Goal: Task Accomplishment & Management: Manage account settings

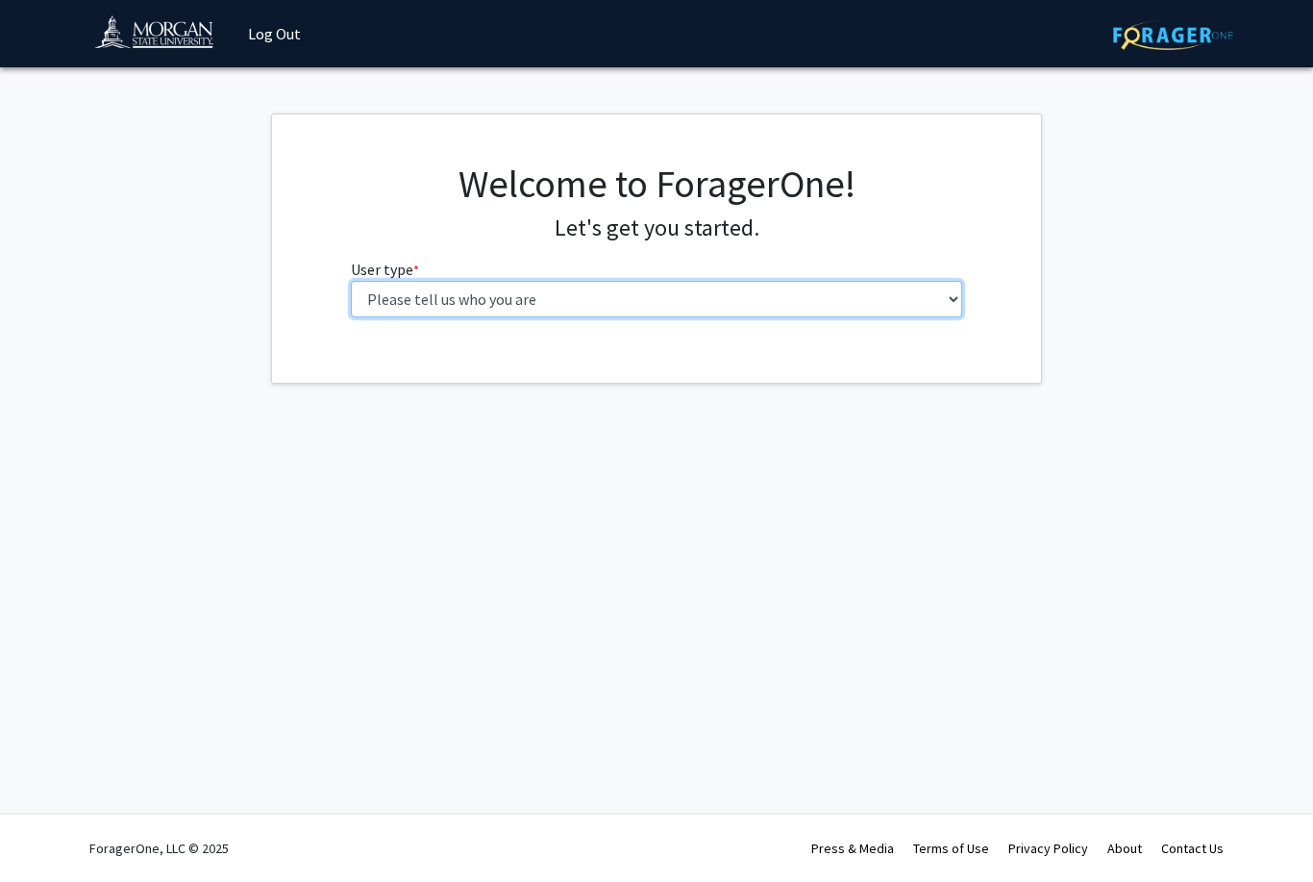
click at [519, 304] on select "Please tell us who you are Undergraduate Student Master's Student Doctoral Cand…" at bounding box center [657, 299] width 612 height 37
select select "1: undergrad"
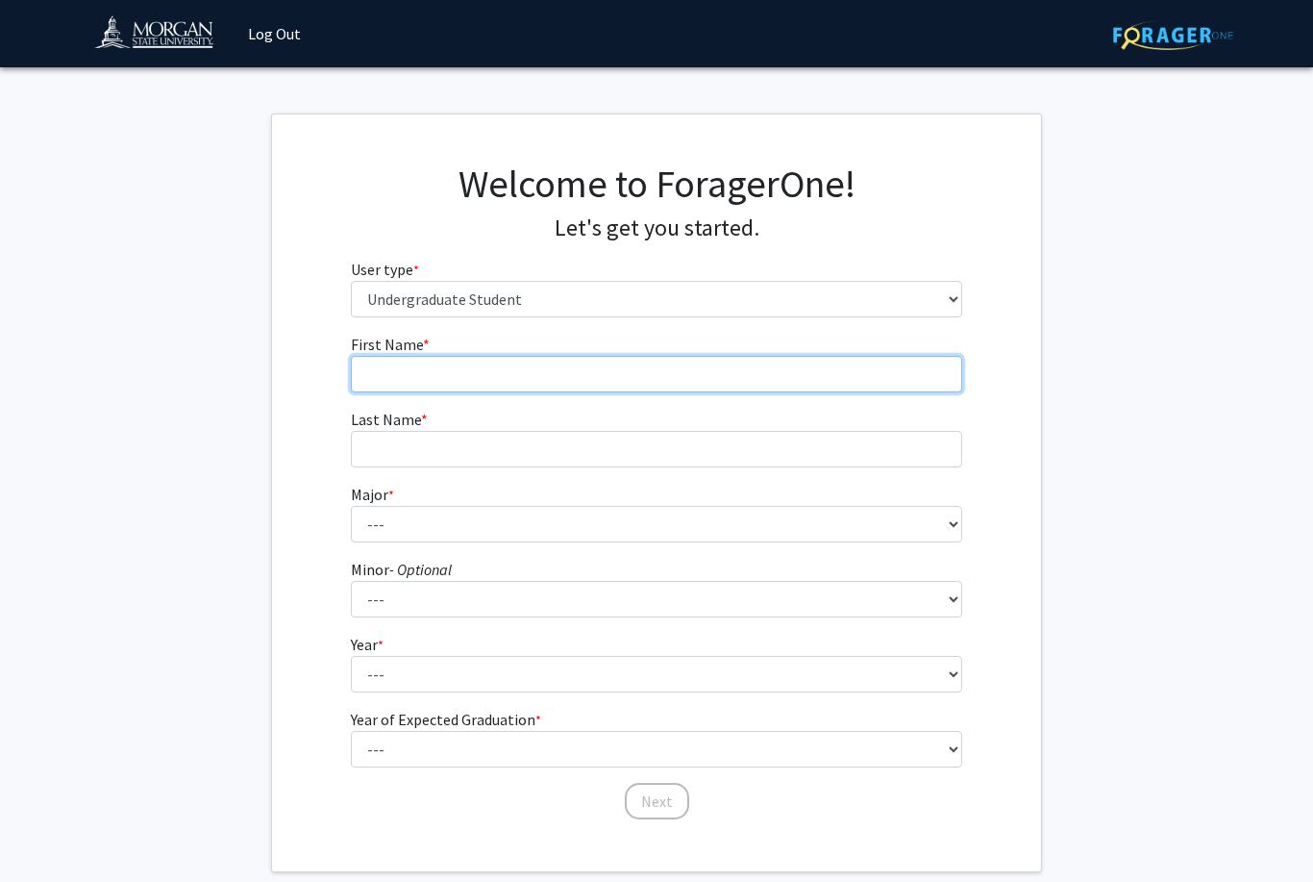
click at [629, 389] on input "First Name * required" at bounding box center [657, 374] width 612 height 37
type input "[PERSON_NAME]"
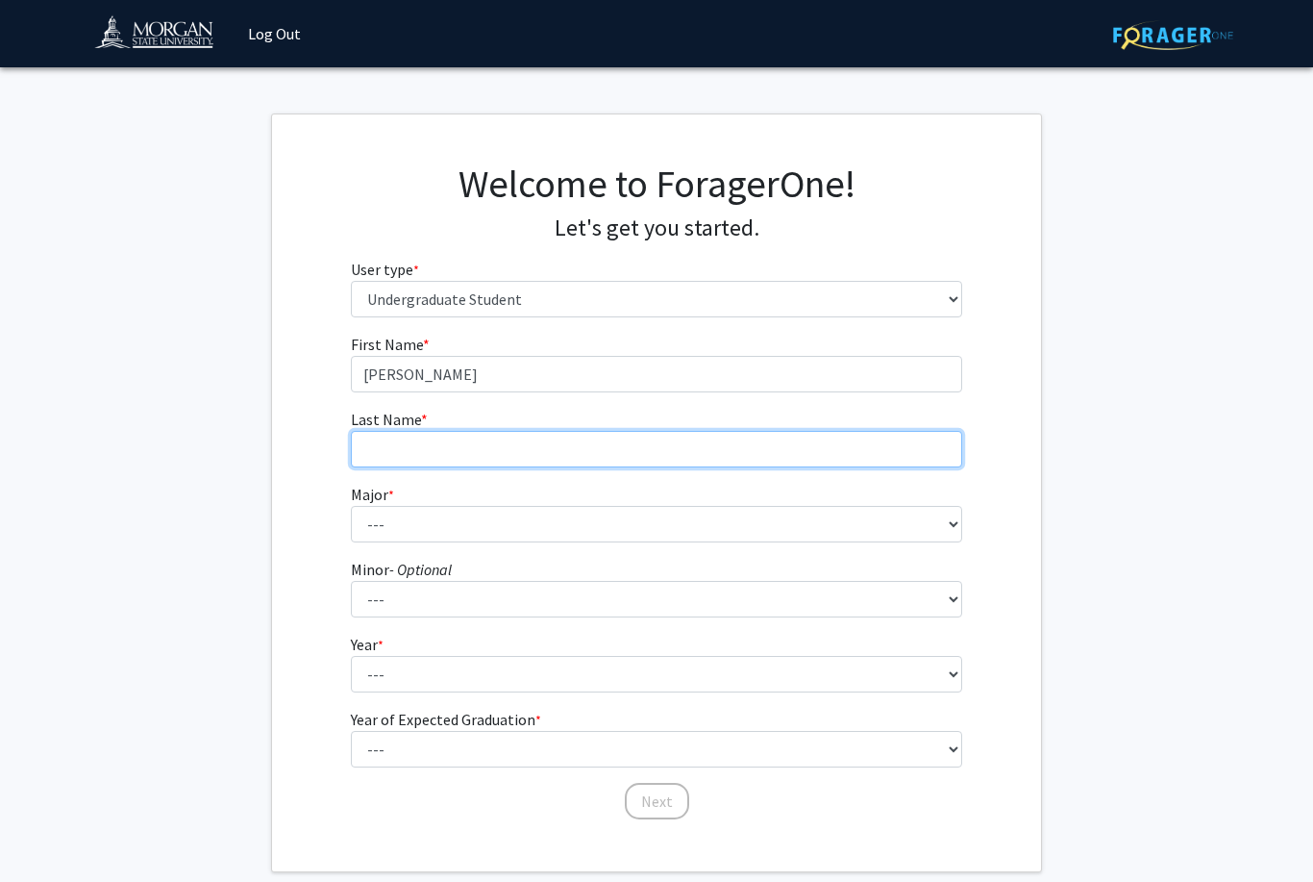
click at [621, 447] on input "Last Name * required" at bounding box center [657, 449] width 612 height 37
type input "Worthy"
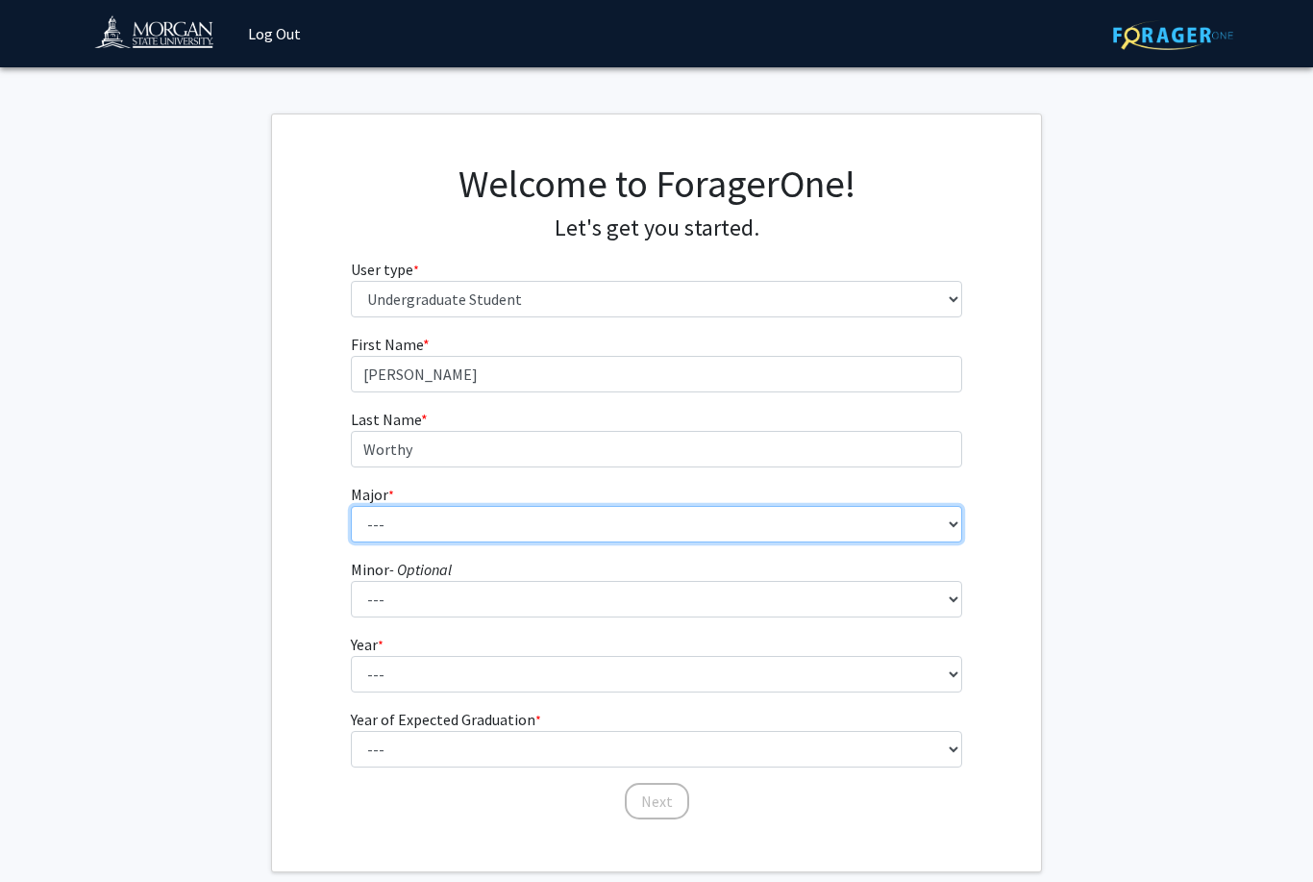
click at [594, 515] on select "--- Accounting Actuarial Science Applied Liberal Studies Architecture and Envir…" at bounding box center [657, 524] width 612 height 37
select select "5: 1595"
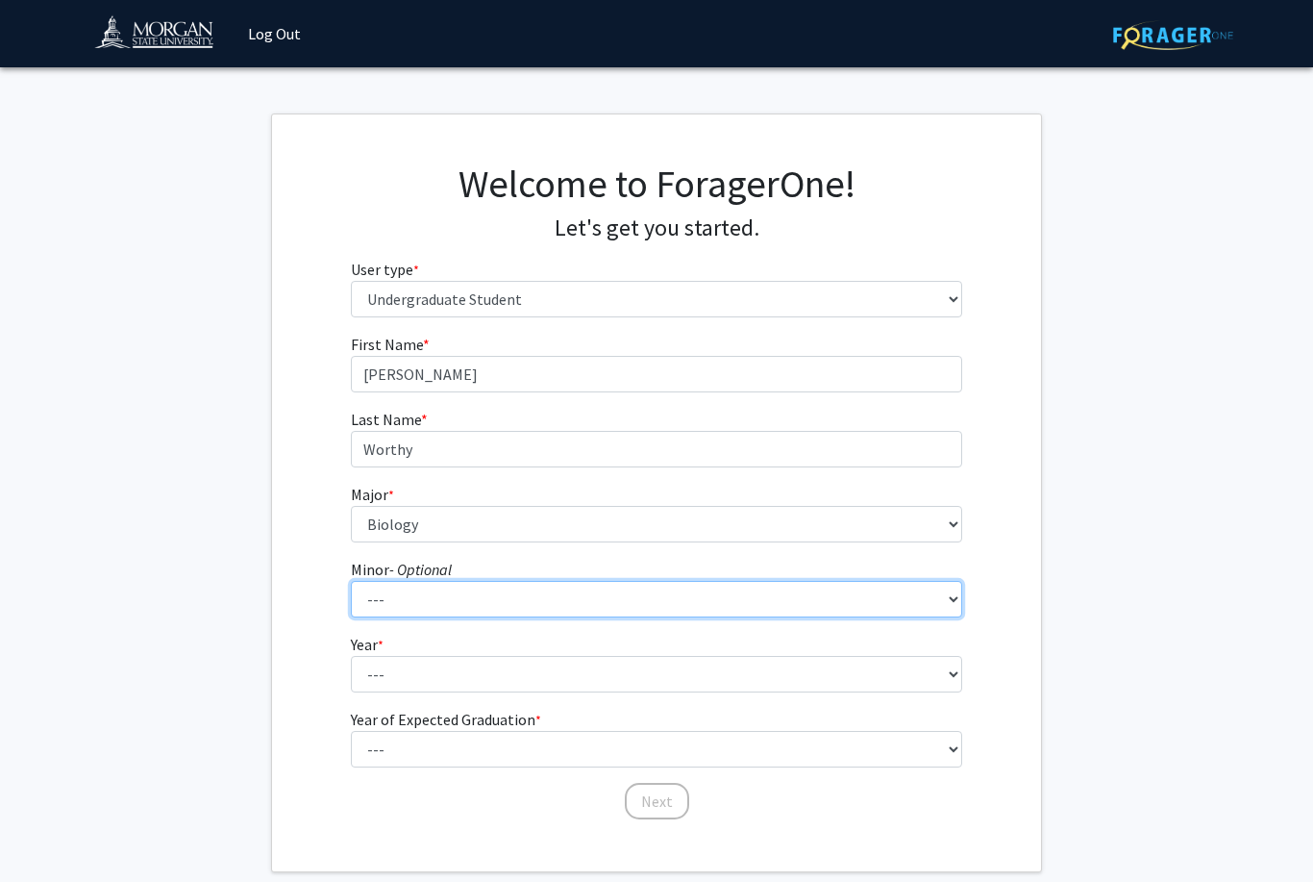
click at [597, 600] on select "--- Accounting Accounting with Finance Accounting with Information Science and …" at bounding box center [657, 599] width 612 height 37
select select "35: 1252"
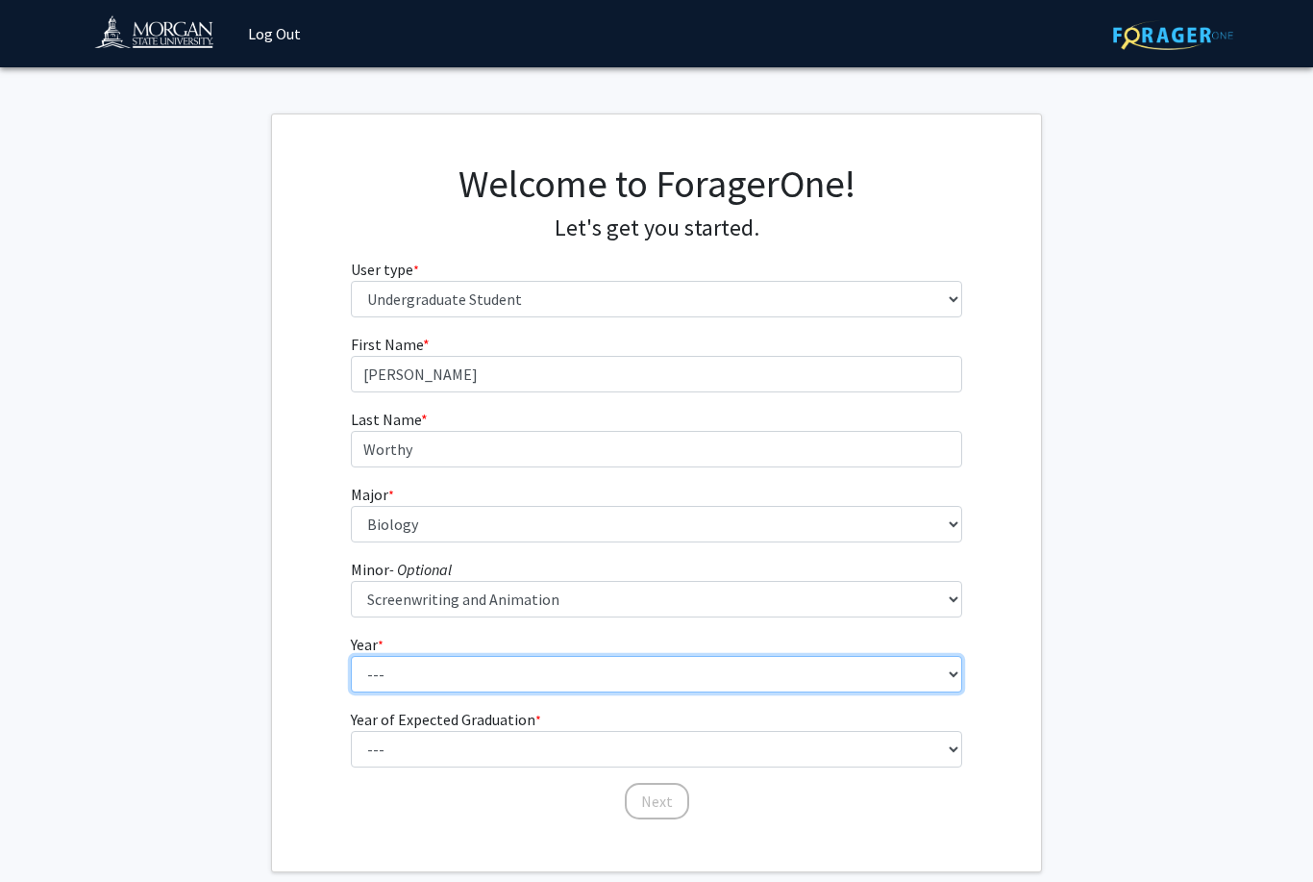
click at [733, 665] on select "--- First-year Sophomore Junior Senior Postbaccalaureate Certificate" at bounding box center [657, 674] width 612 height 37
select select "1: first-year"
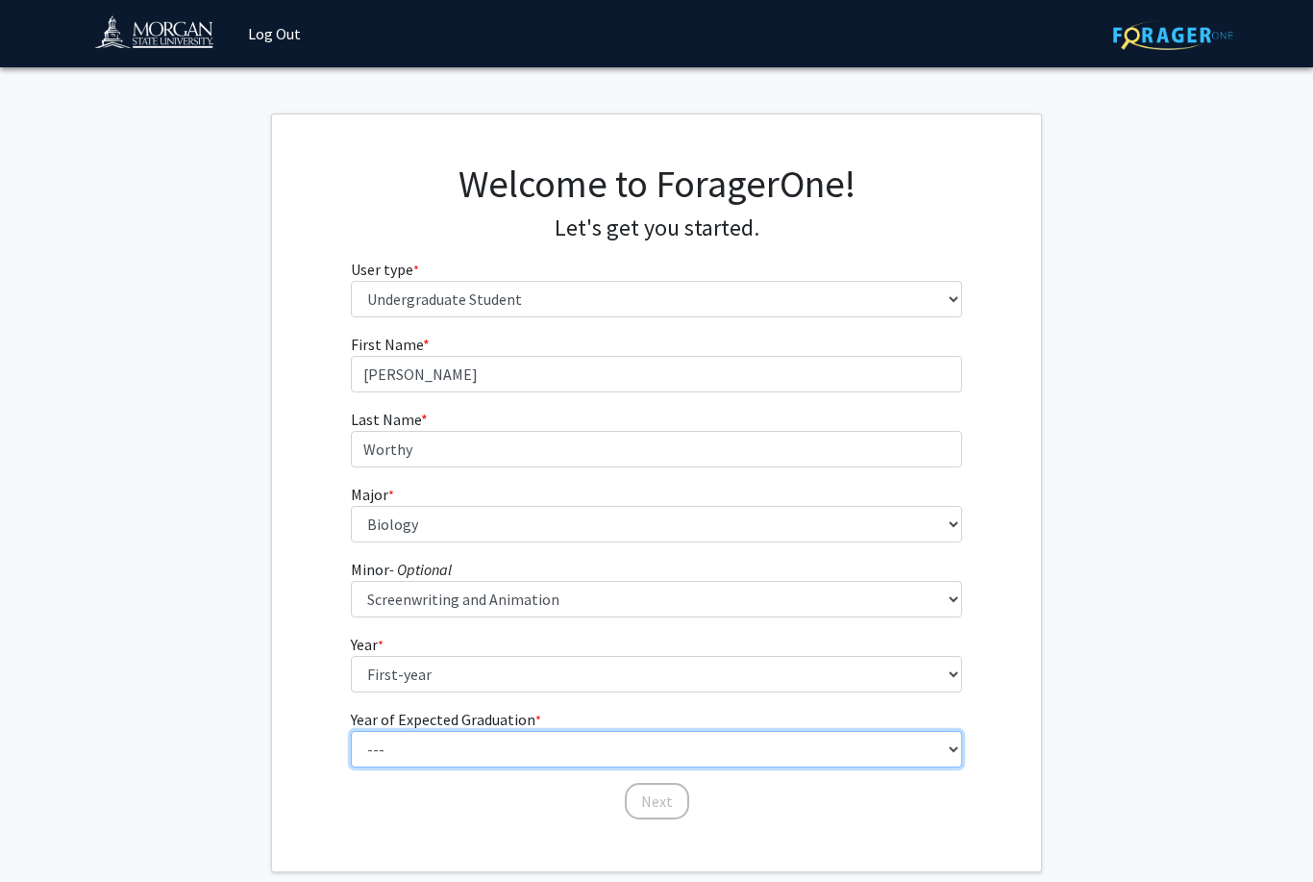
click at [498, 746] on select "--- 2025 2026 2027 2028 2029 2030 2031 2032 2033 2034" at bounding box center [657, 749] width 612 height 37
select select "5: 2029"
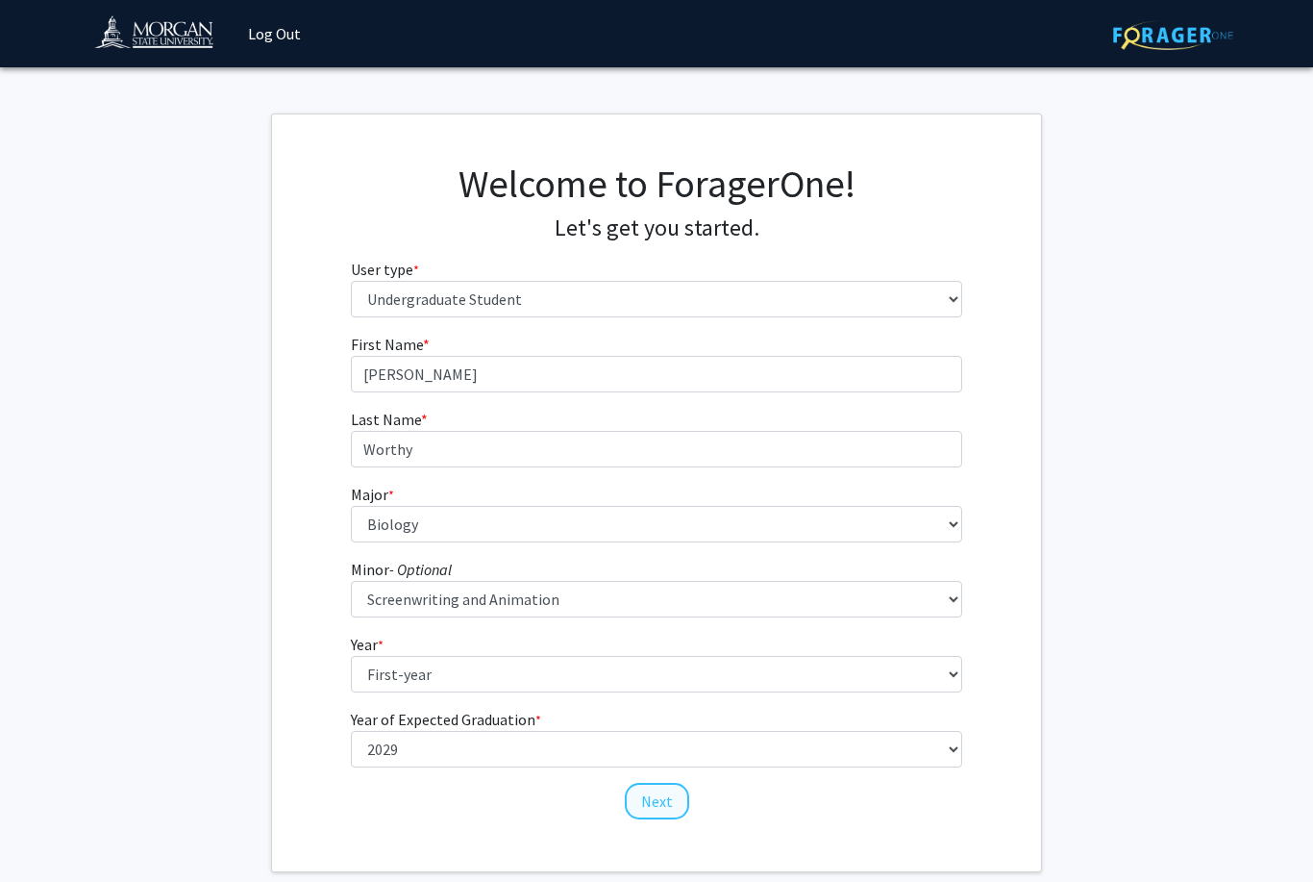
click at [663, 787] on button "Next" at bounding box center [657, 800] width 64 height 37
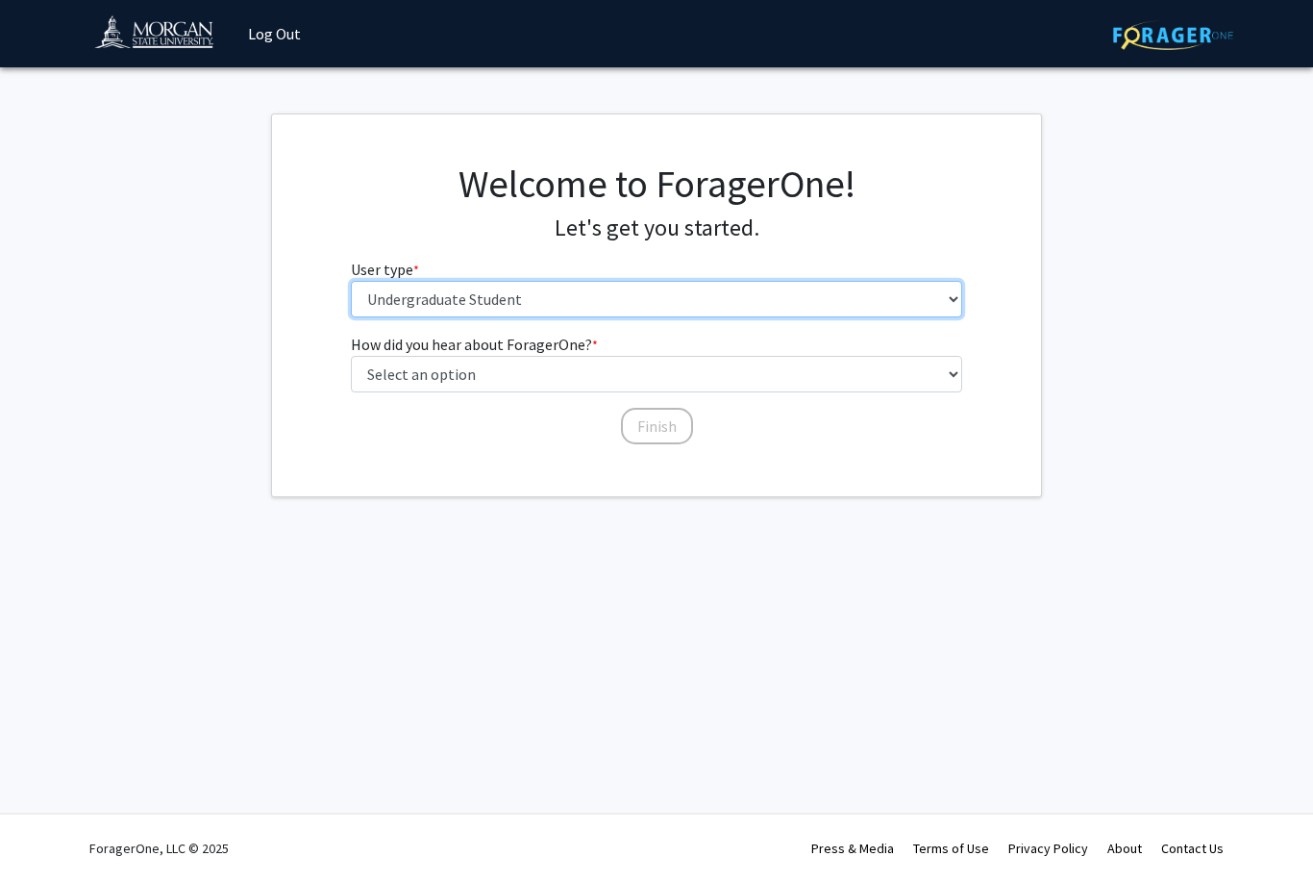
click at [539, 295] on select "Please tell us who you are Undergraduate Student Master's Student Doctoral Cand…" at bounding box center [657, 299] width 612 height 37
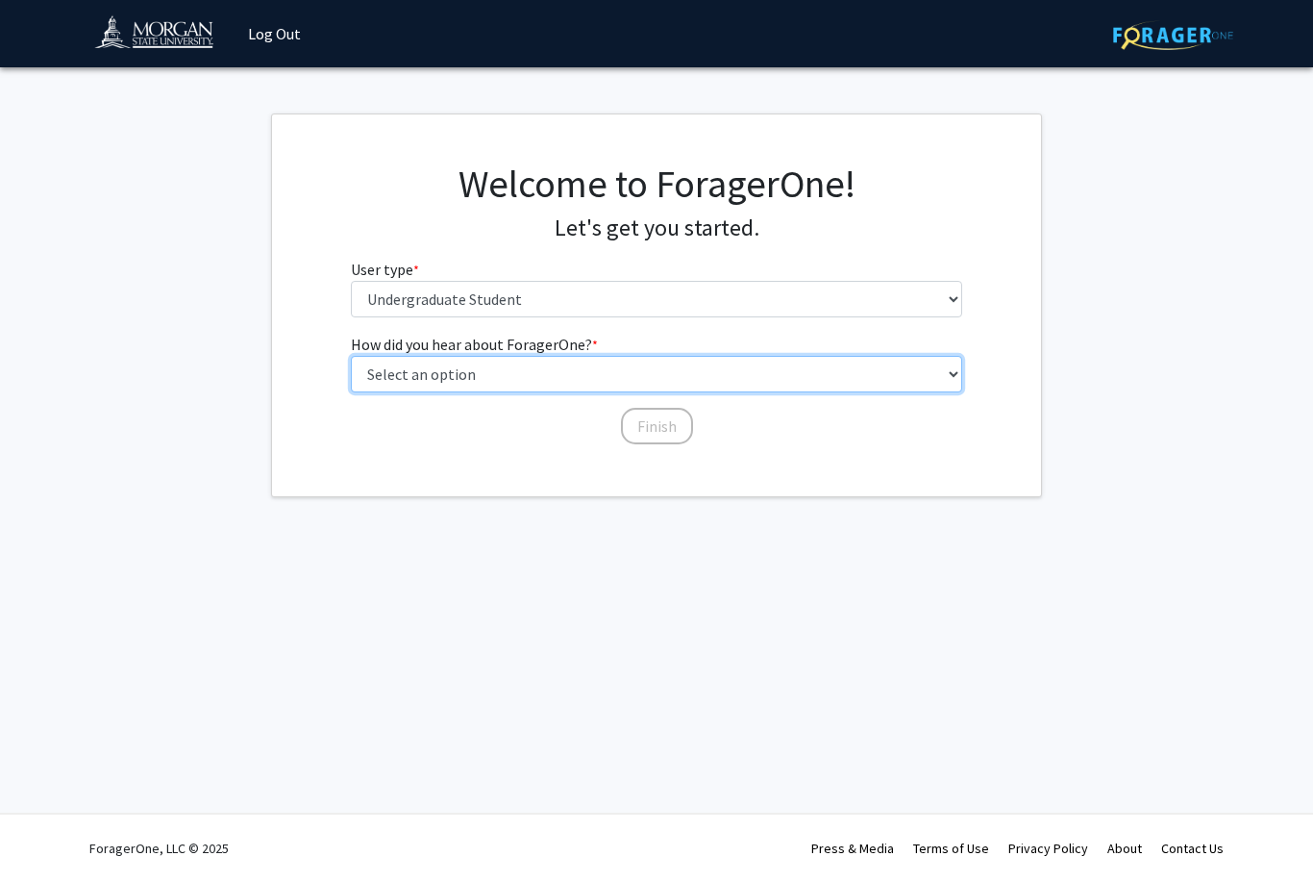
click at [496, 363] on select "Select an option Peer/student recommendation Faculty/staff recommendation Unive…" at bounding box center [657, 374] width 612 height 37
select select "2: faculty_recommendation"
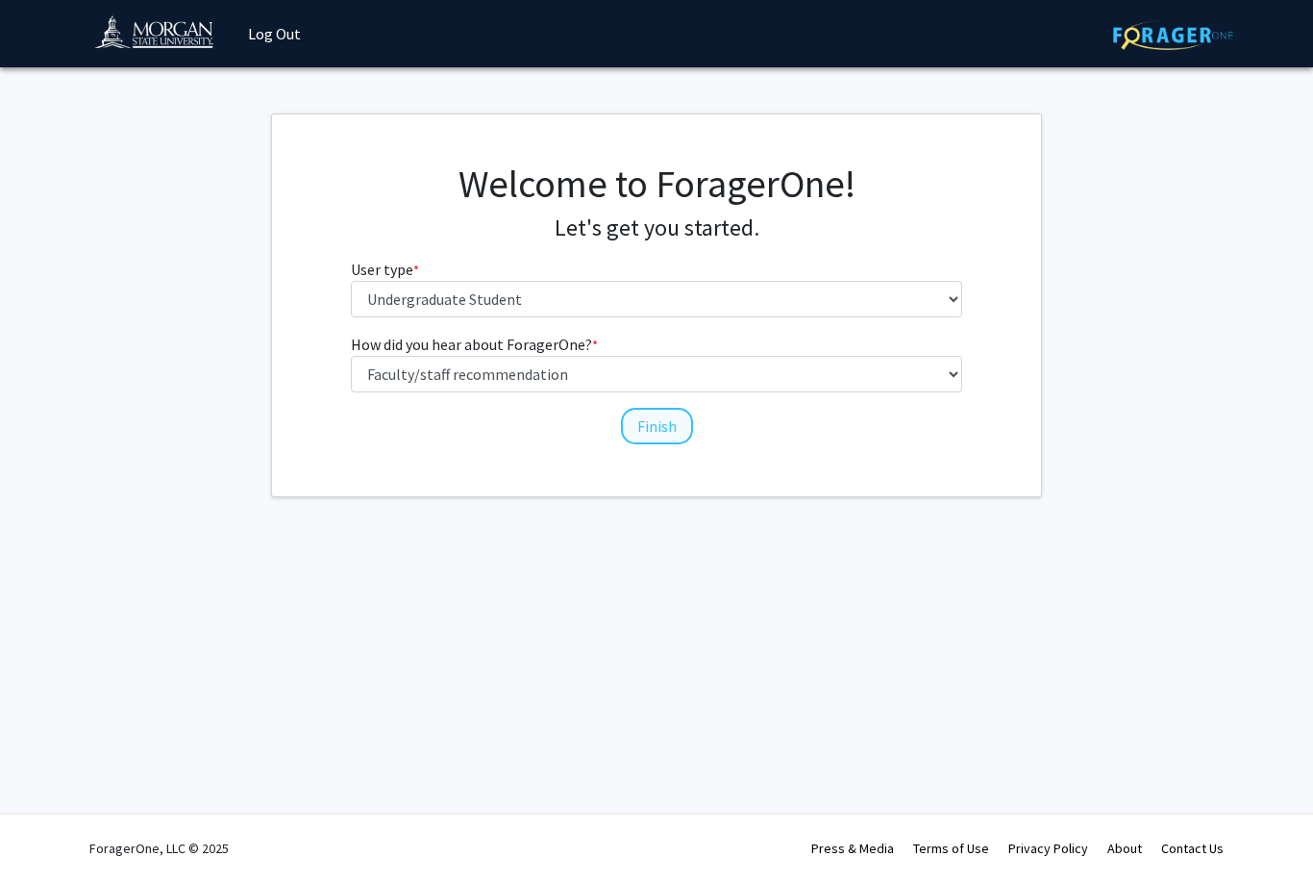
click at [659, 426] on button "Finish" at bounding box center [657, 426] width 72 height 37
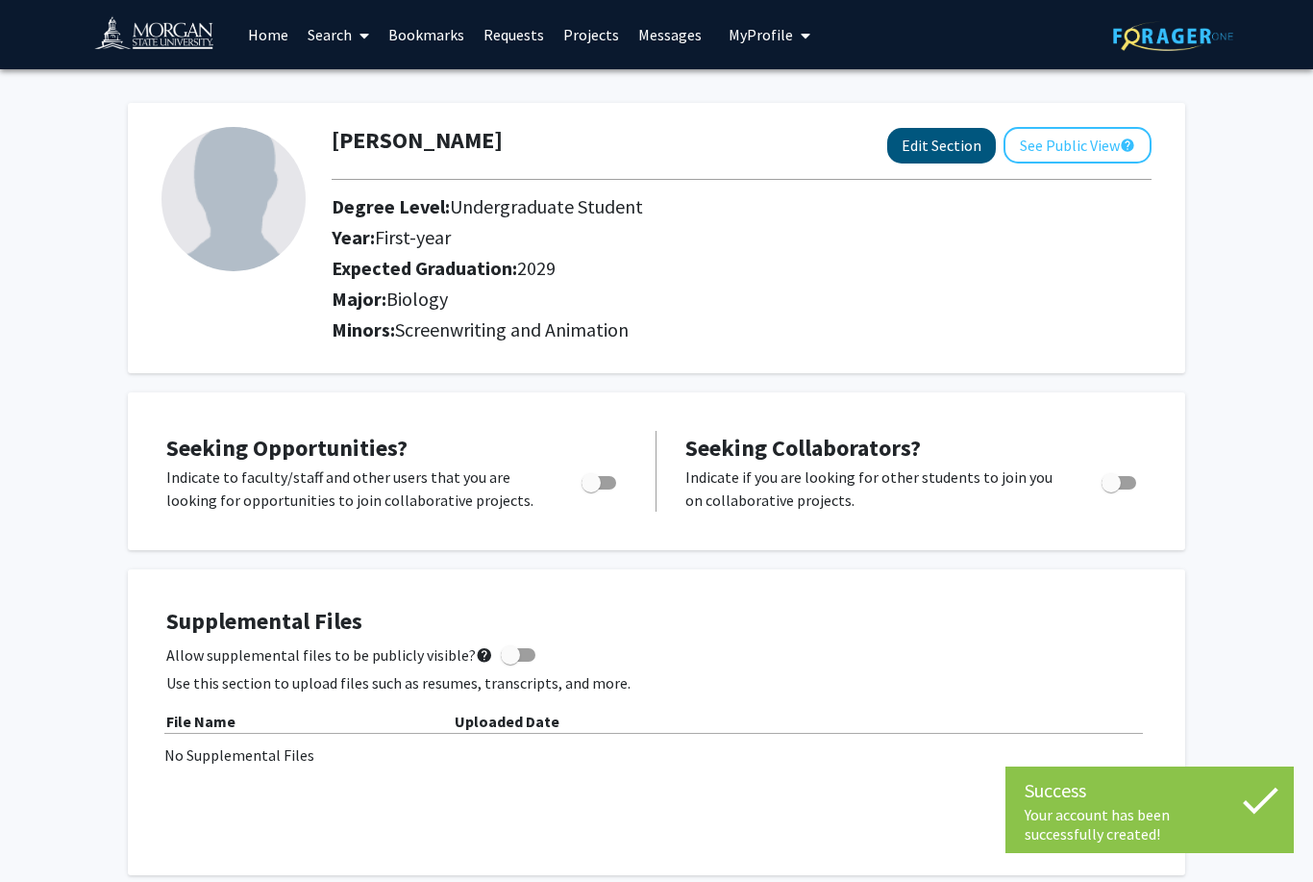
click at [947, 161] on button "Edit Section" at bounding box center [941, 146] width 109 height 36
select select "first-year"
select select "2029"
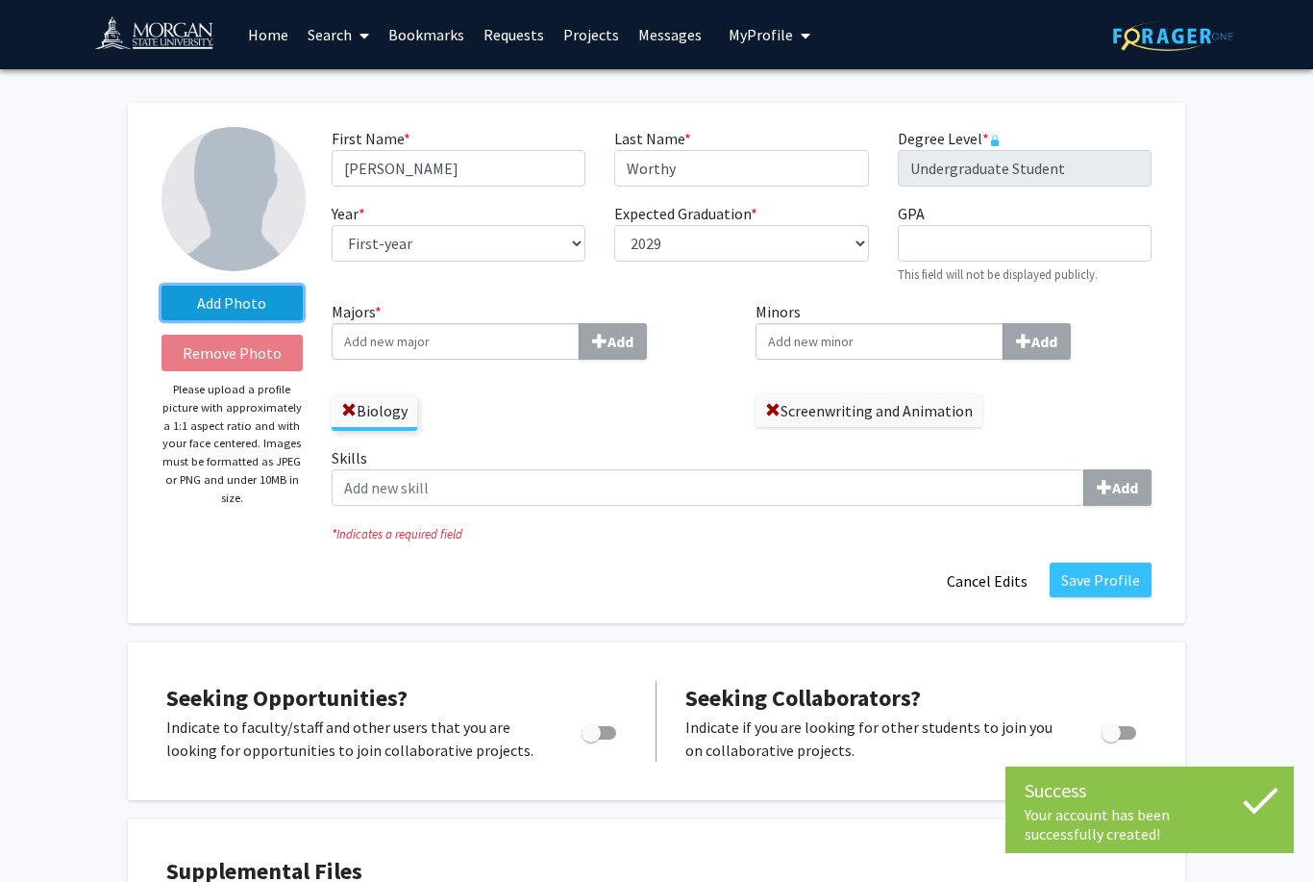
click at [227, 316] on label "Add Photo" at bounding box center [231, 303] width 141 height 35
click at [0, 0] on input "Add Photo" at bounding box center [0, 0] width 0 height 0
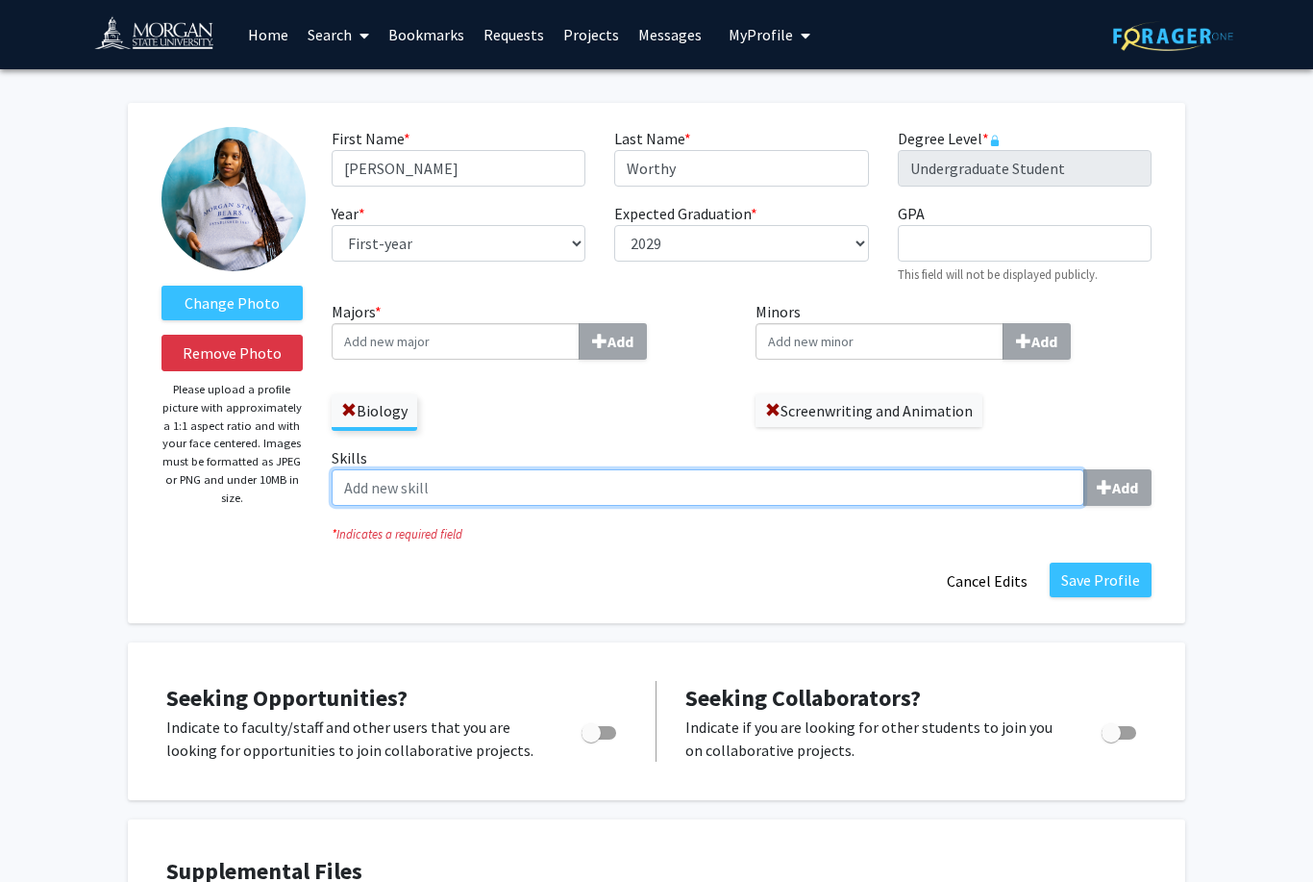
click at [691, 495] on input "Skills Add" at bounding box center [708, 487] width 753 height 37
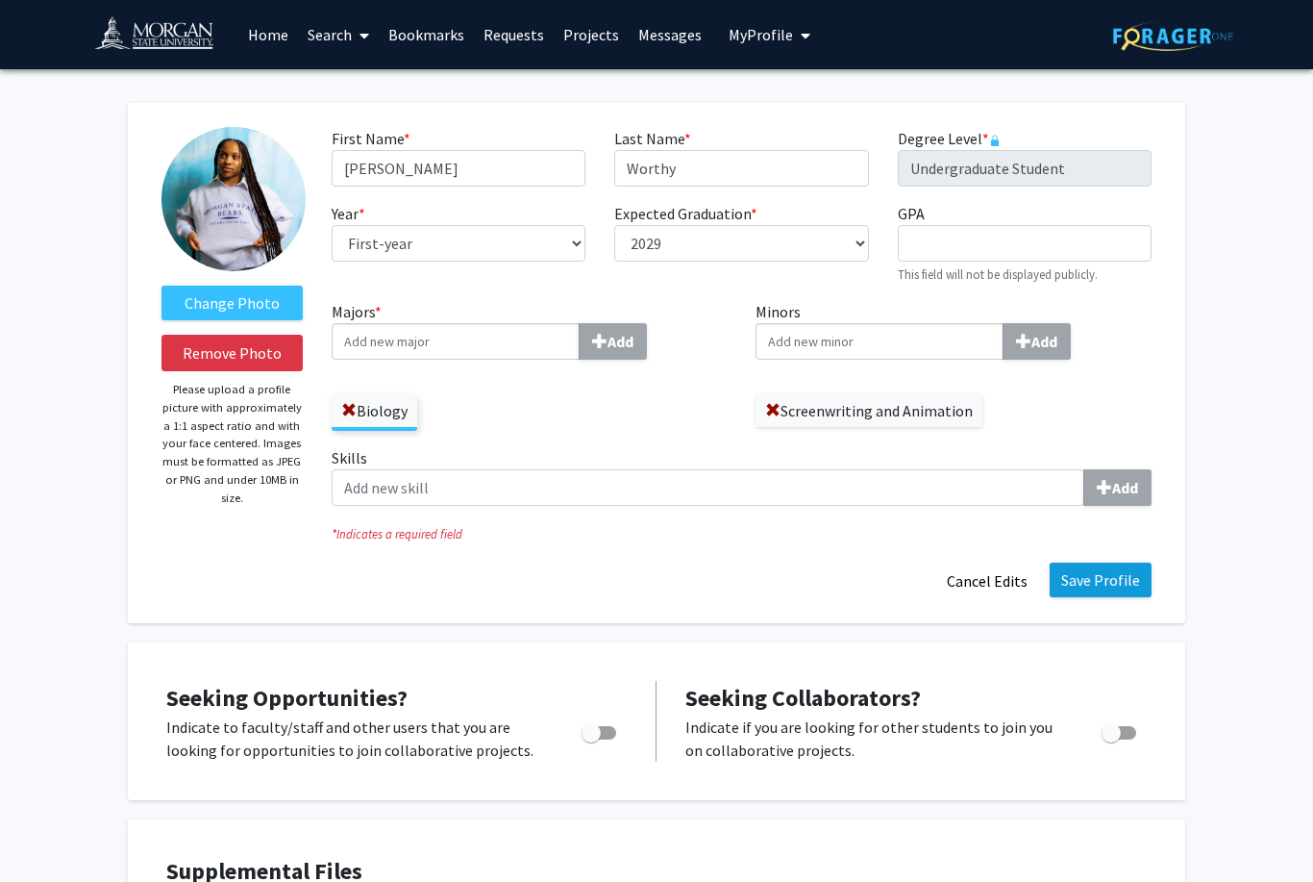
click at [1085, 588] on button "Save Profile" at bounding box center [1101, 579] width 102 height 35
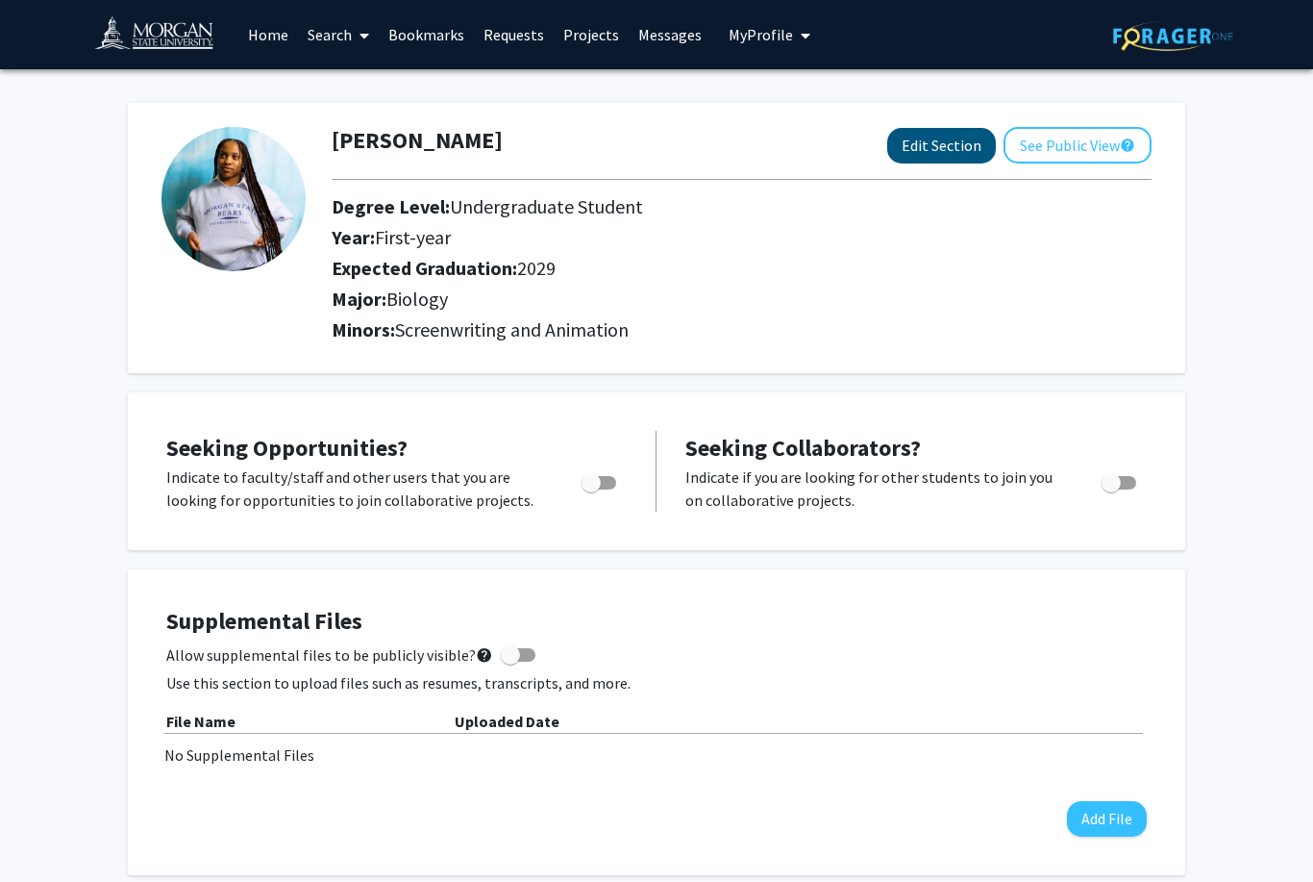
click at [965, 157] on button "Edit Section" at bounding box center [941, 146] width 109 height 36
select select "first-year"
select select "2029"
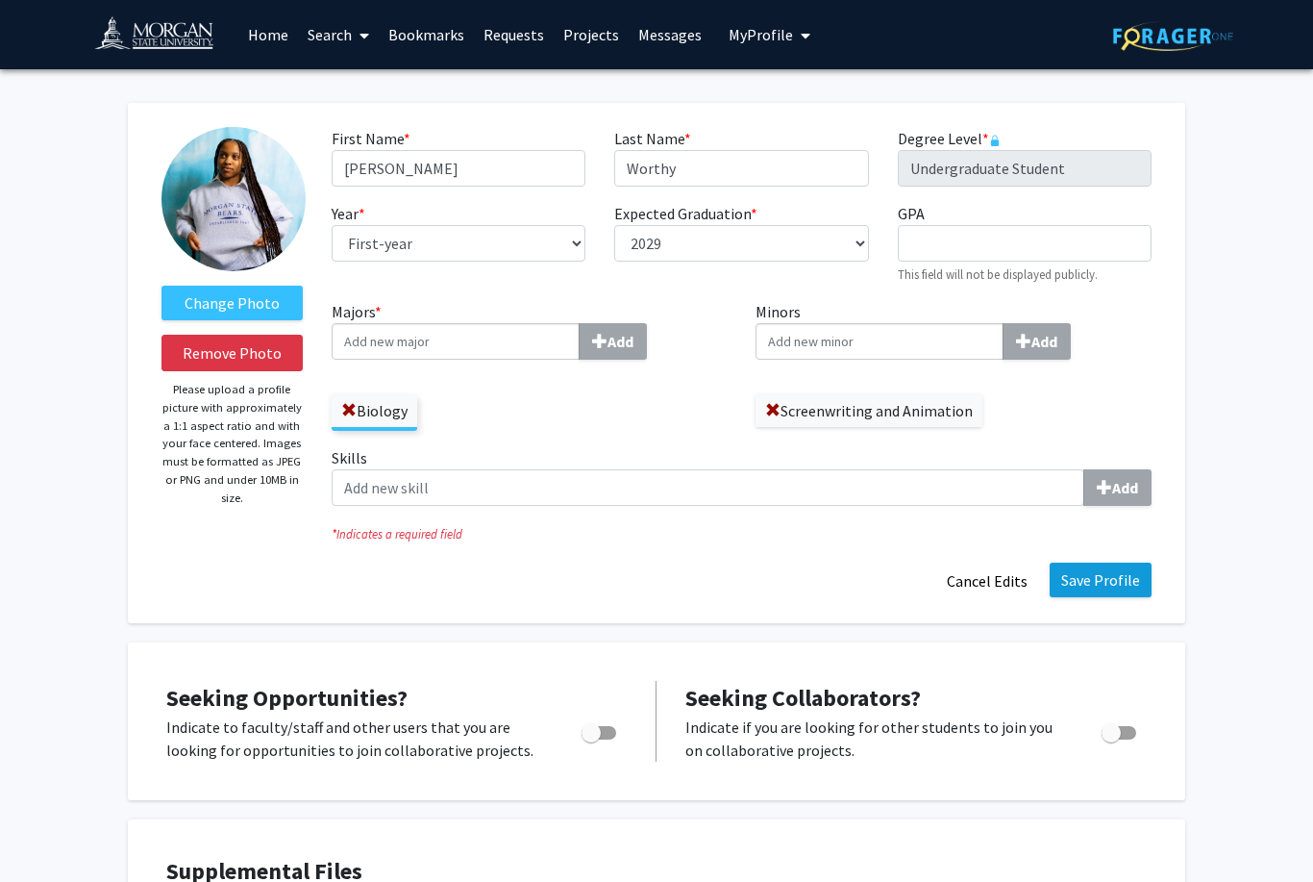
click at [1106, 583] on button "Save Profile" at bounding box center [1101, 579] width 102 height 35
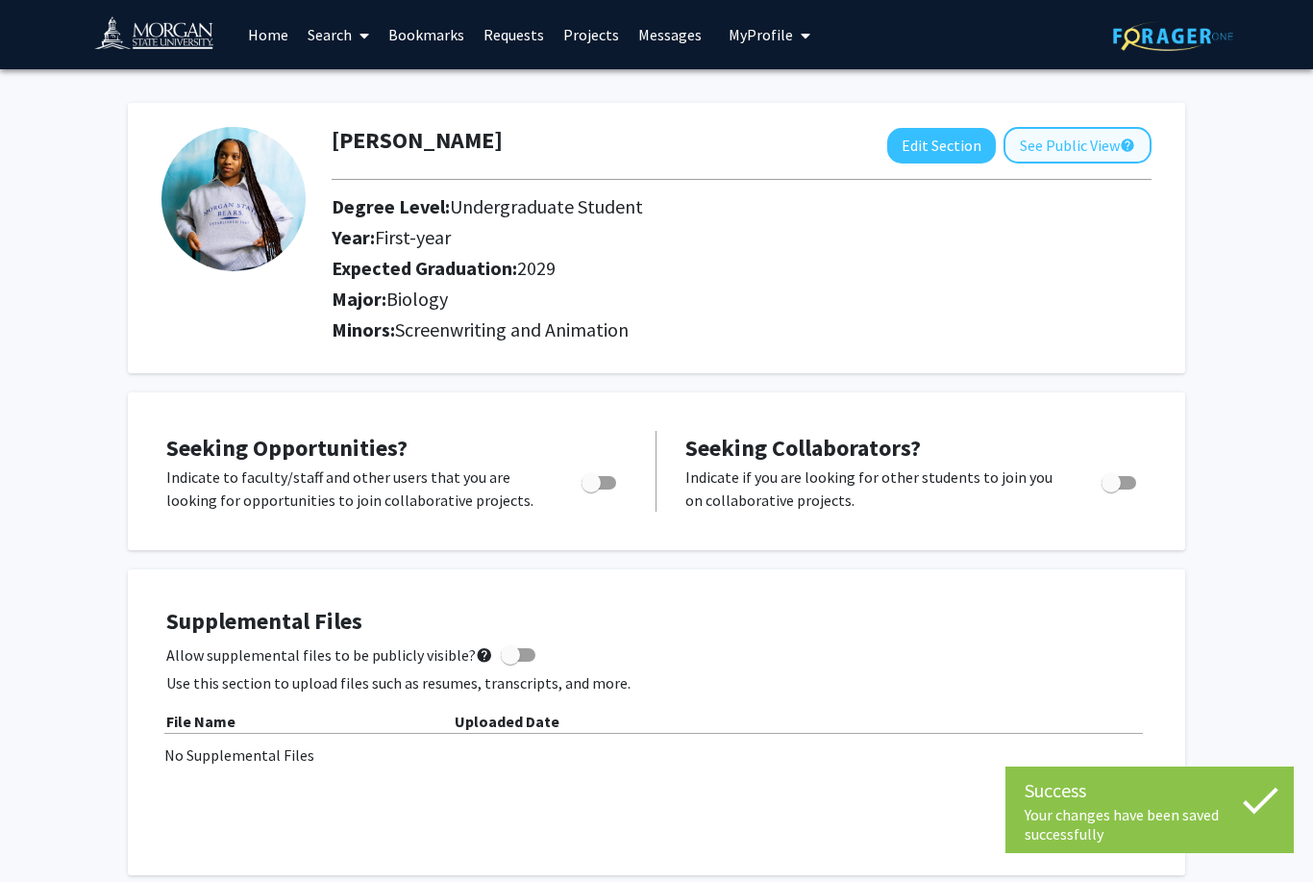
click at [1109, 146] on button "See Public View help" at bounding box center [1078, 145] width 148 height 37
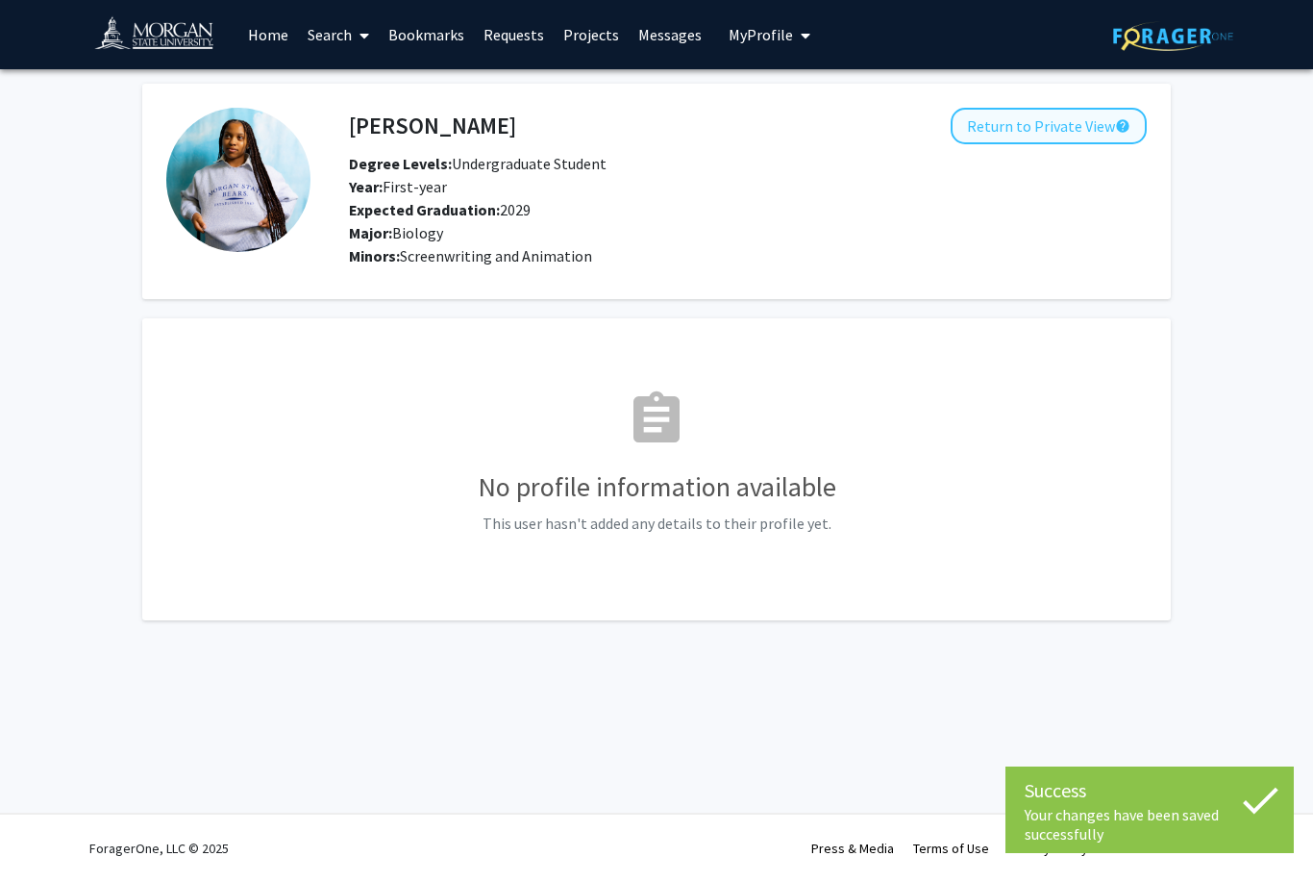
click at [1070, 133] on button "Return to Private View help" at bounding box center [1049, 126] width 196 height 37
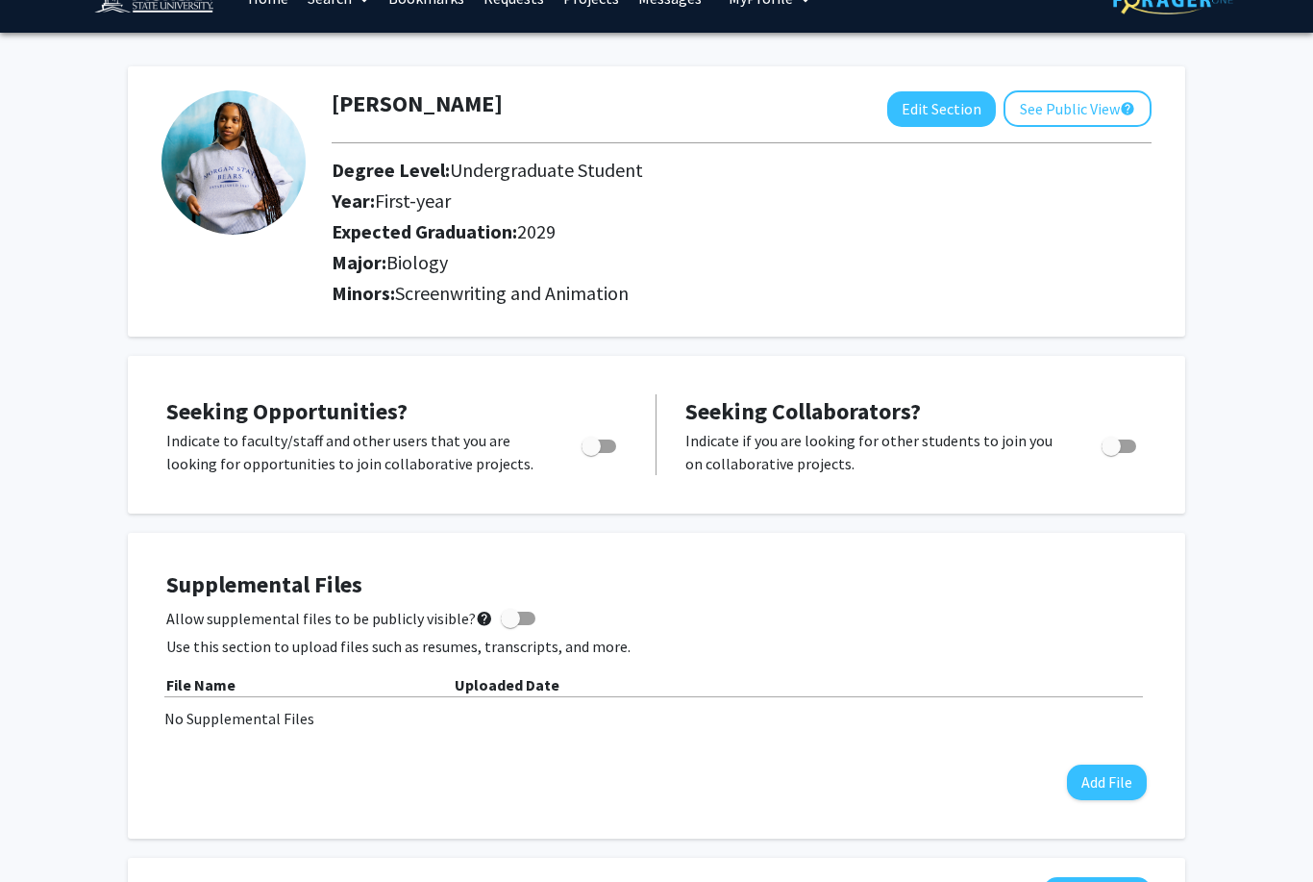
scroll to position [37, 0]
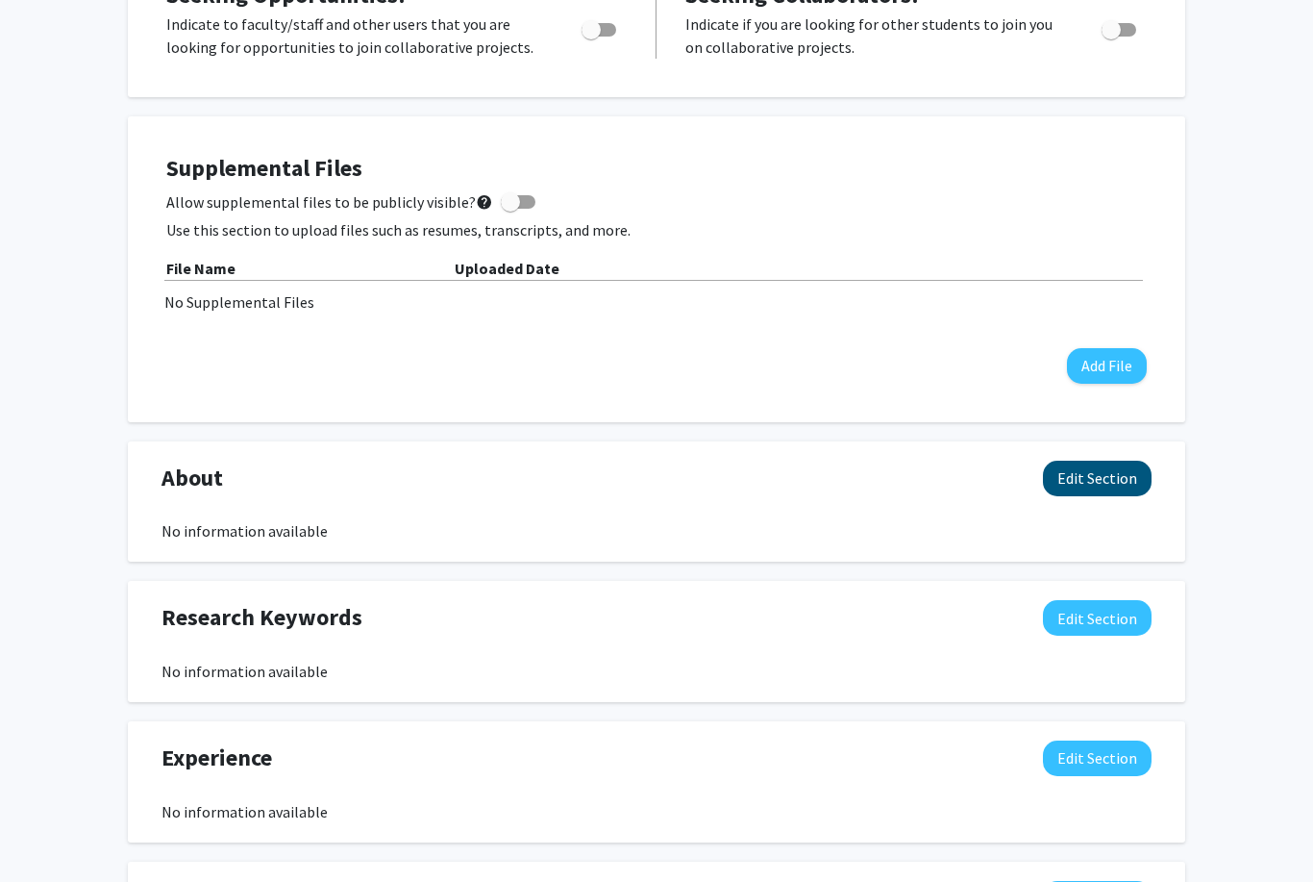
click at [1063, 461] on button "Edit Section" at bounding box center [1097, 479] width 109 height 36
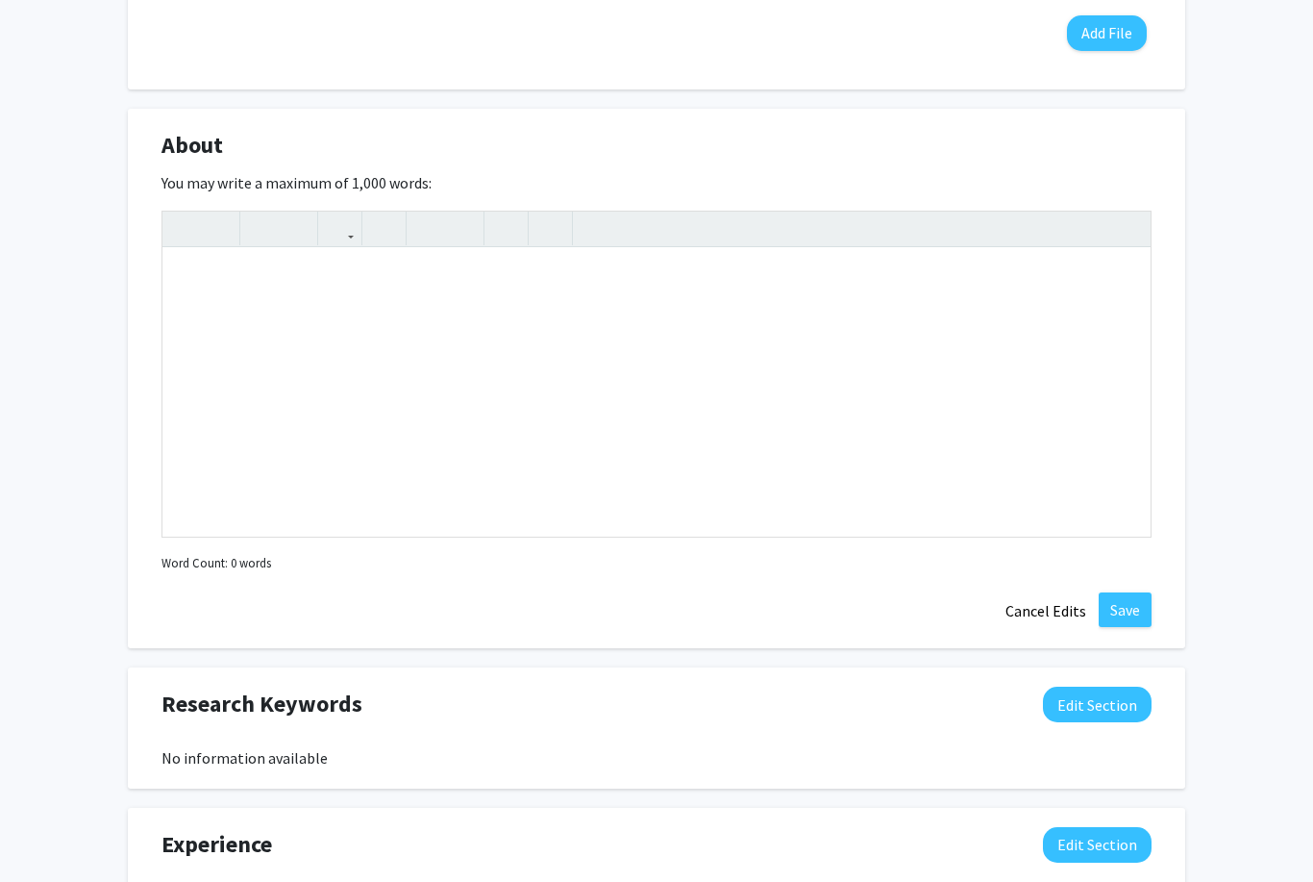
scroll to position [809, 0]
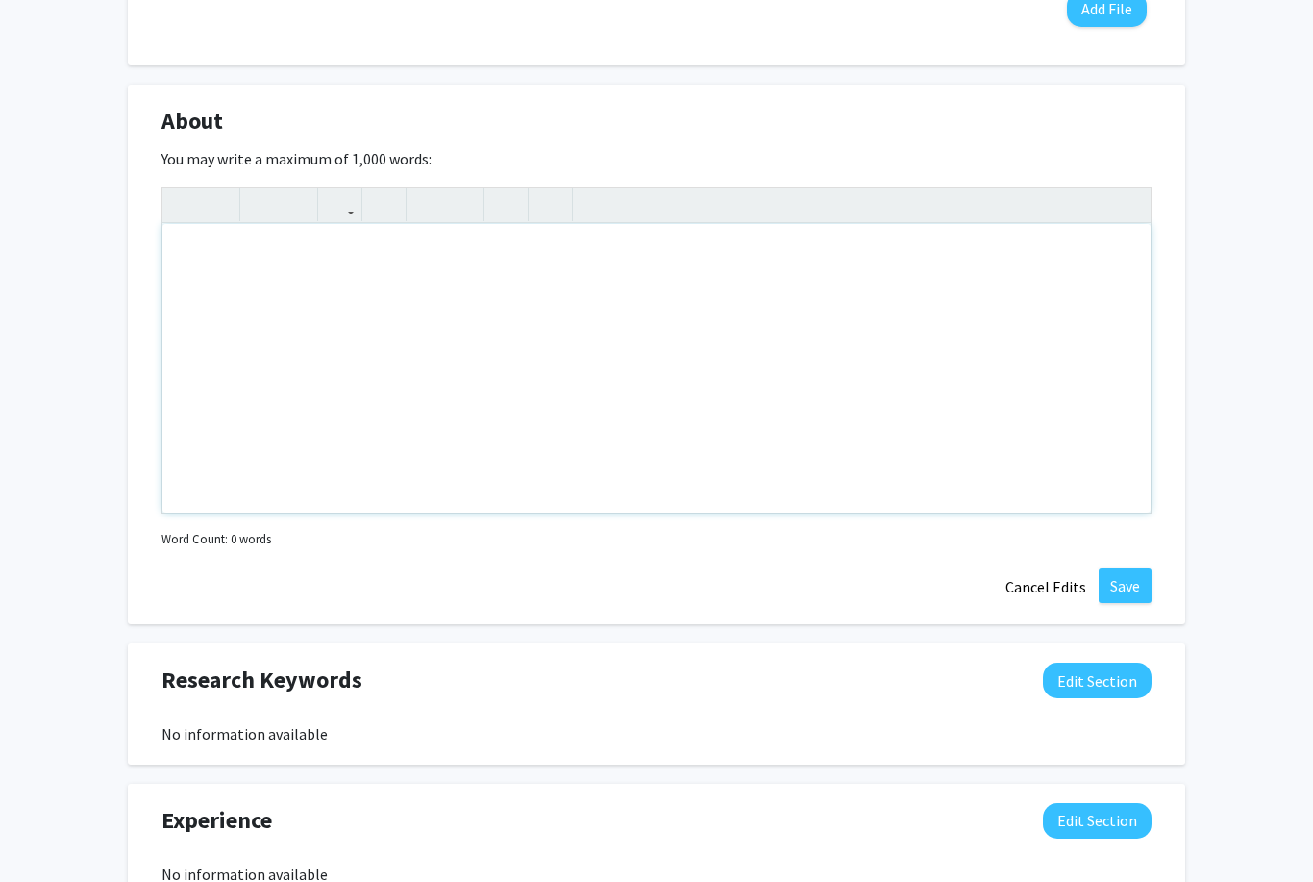
click at [931, 428] on div "Note to users with screen readers: Please deactivate our accessibility plugin f…" at bounding box center [656, 368] width 988 height 288
click at [397, 251] on div "I am a First-Year Honors Biology Major, with a minor in" at bounding box center [656, 368] width 988 height 288
click at [605, 248] on div "I am a First-Year Honors Biology major, with a minor in" at bounding box center [656, 368] width 988 height 288
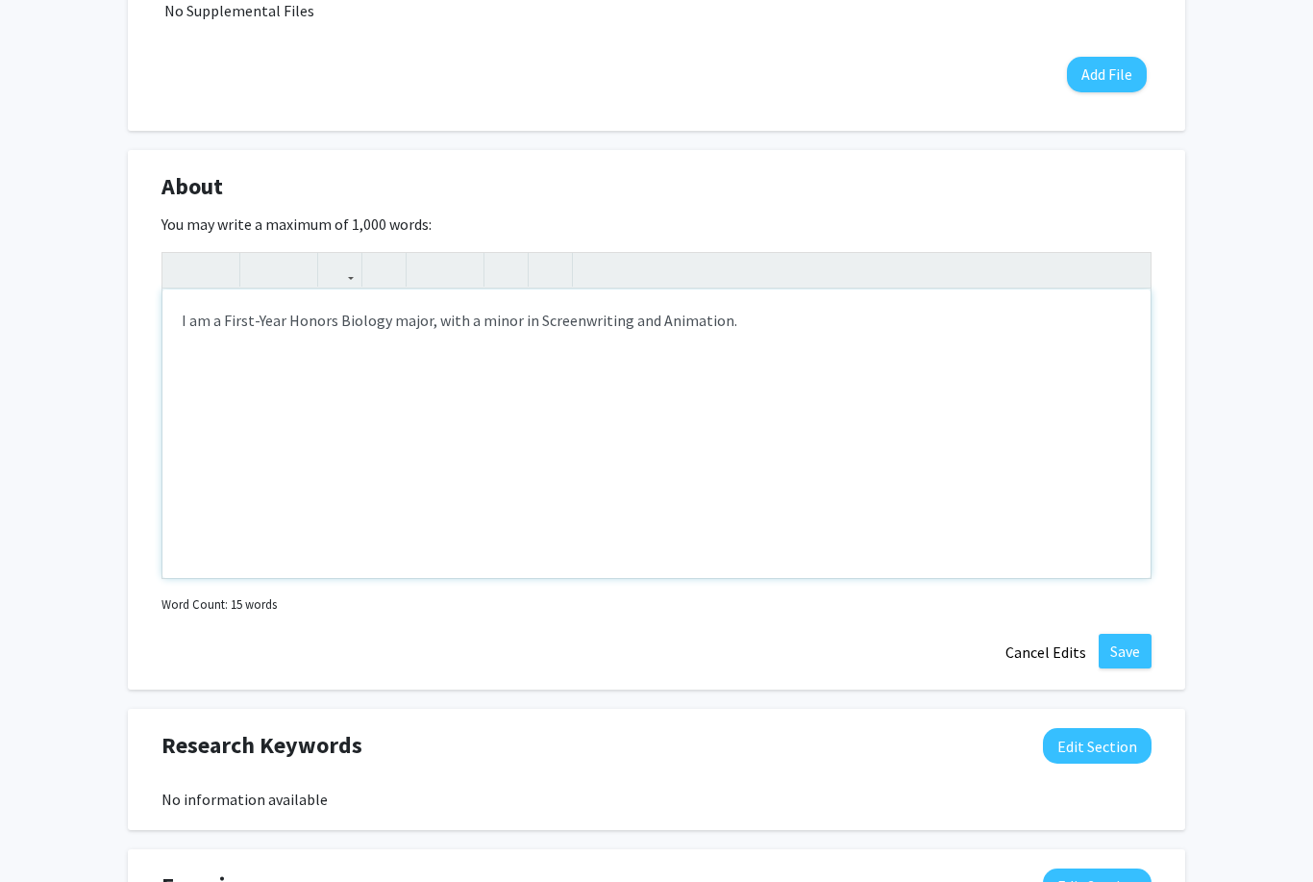
scroll to position [742, 0]
click at [307, 323] on div "I am a First-Year Honors Biology major, with a minor in Screenwriting and Anima…" at bounding box center [656, 435] width 988 height 288
click at [847, 310] on div "I am a First-Year Honors Biology major, with a minor in Screenwriting and Anima…" at bounding box center [656, 435] width 988 height 288
click at [306, 321] on div "I am a First-Year Honors Biology major, with a minor in Screenwriting and Anima…" at bounding box center [656, 435] width 988 height 288
click at [690, 323] on div "I am a First-Year Biology major, with a minor in Screenwriting and Animation." at bounding box center [656, 435] width 988 height 288
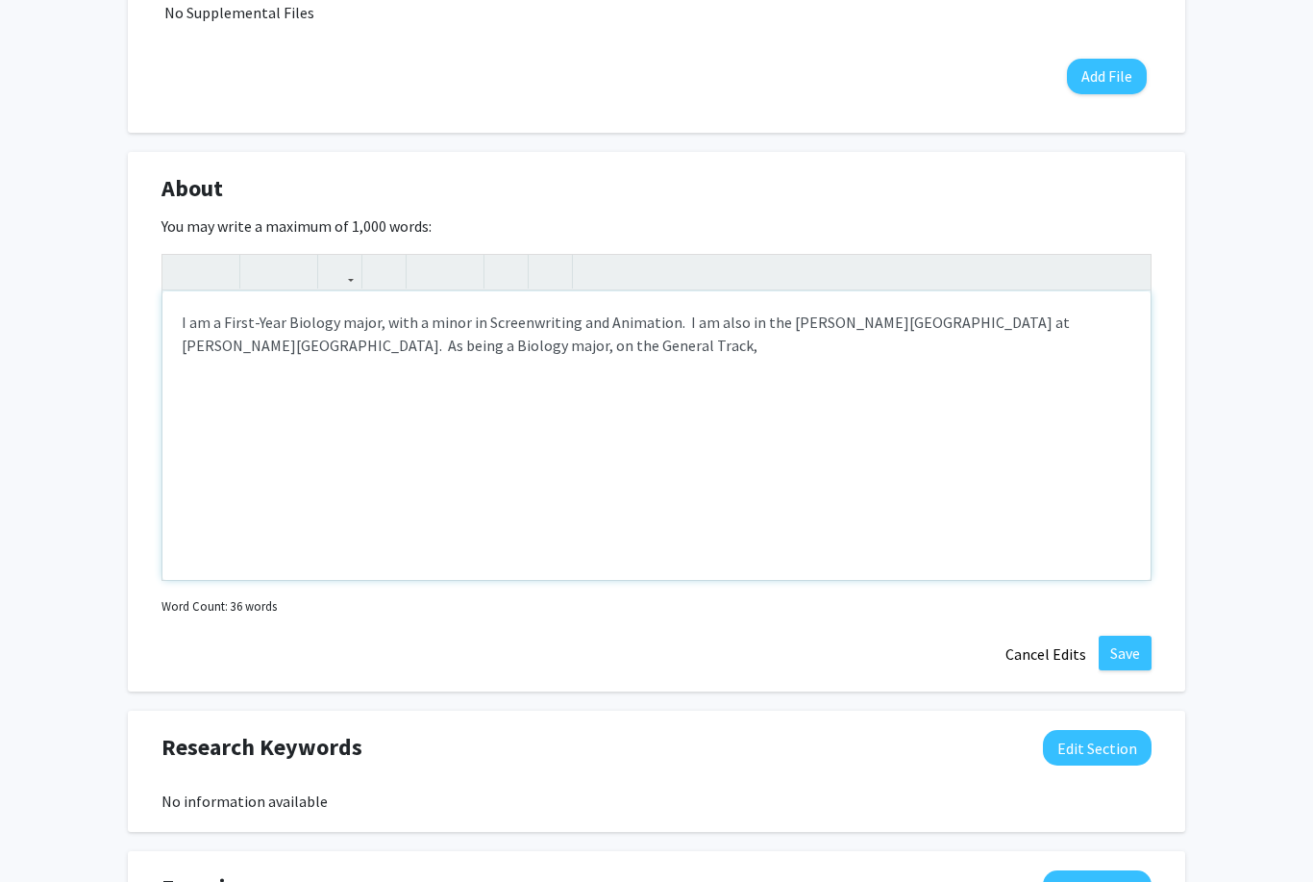
click at [417, 335] on div "I am a First-Year Biology major, with a minor in Screenwriting and Animation. I…" at bounding box center [656, 435] width 988 height 288
click at [672, 357] on div "I am a First-Year Biology major, with a minor in Screenwriting and Animation. I…" at bounding box center [656, 435] width 988 height 288
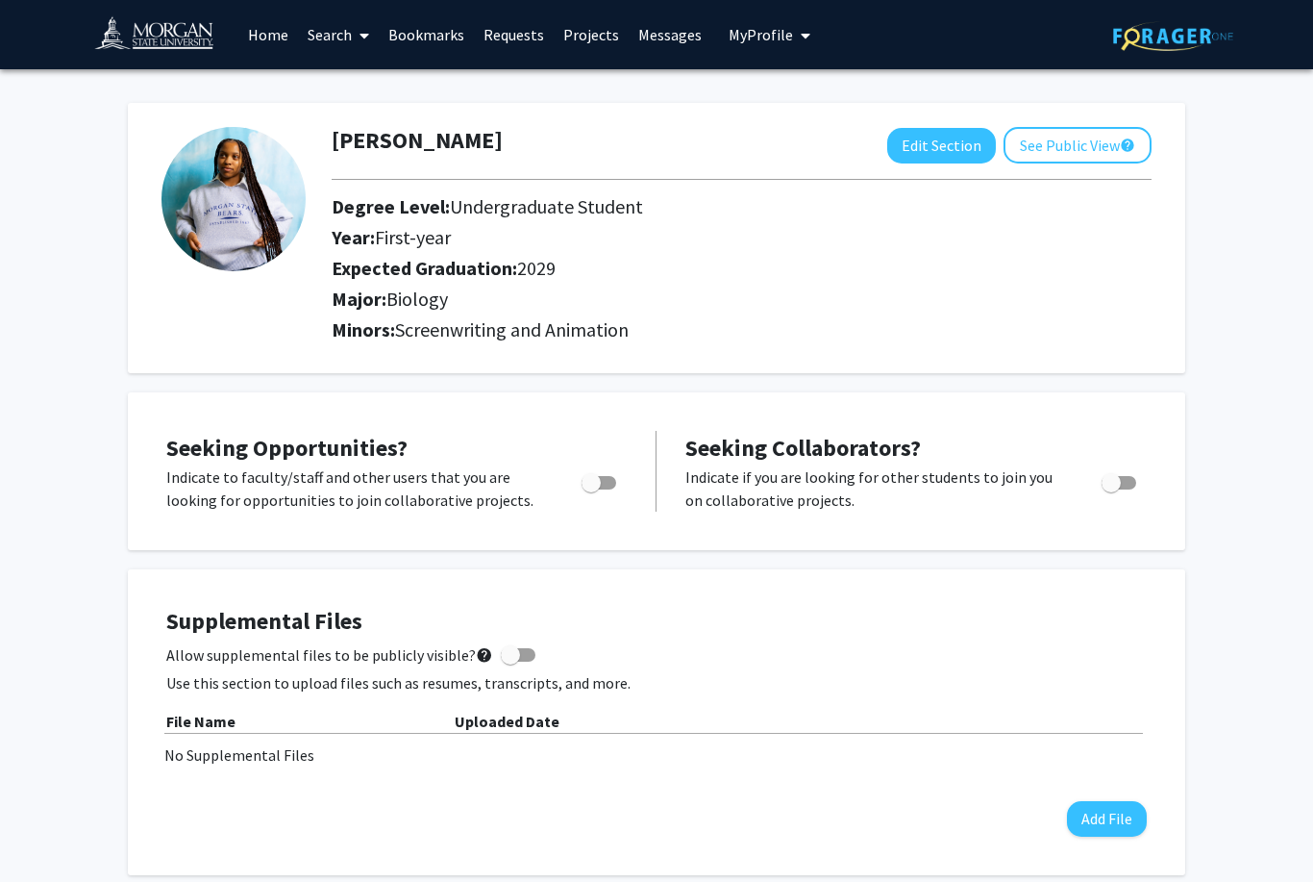
scroll to position [701, 0]
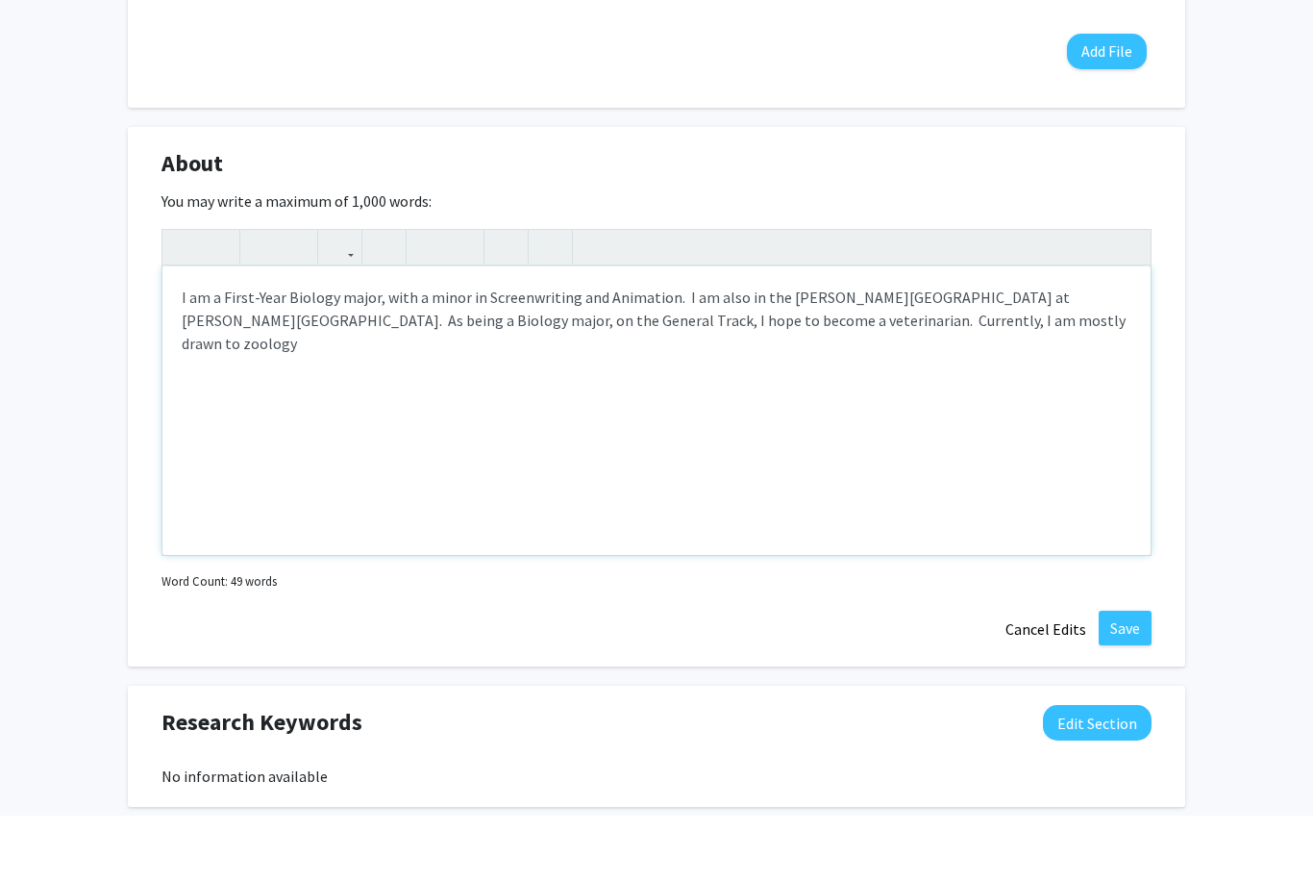
type textarea "I am a First-Year Biology major, with a minor in Screenwriting and Animation. &…"
